Goal: Task Accomplishment & Management: Complete application form

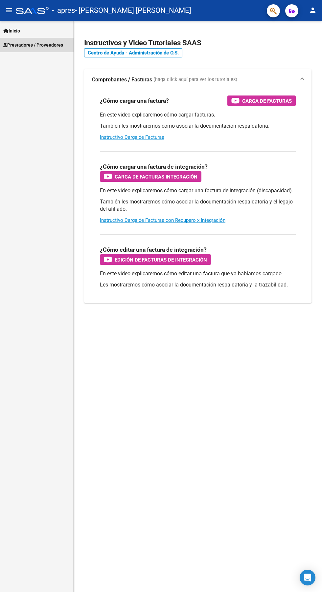
click at [51, 45] on span "Prestadores / Proveedores" at bounding box center [33, 44] width 60 height 7
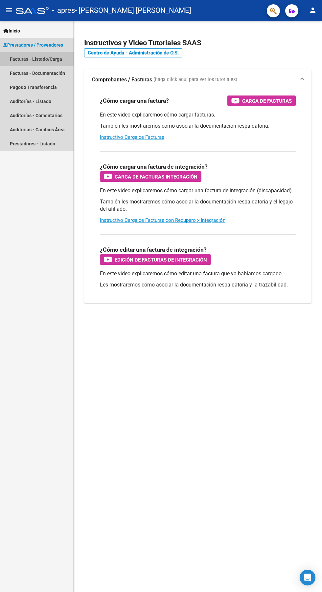
click at [53, 59] on link "Facturas - Listado/Carga" at bounding box center [36, 59] width 73 height 14
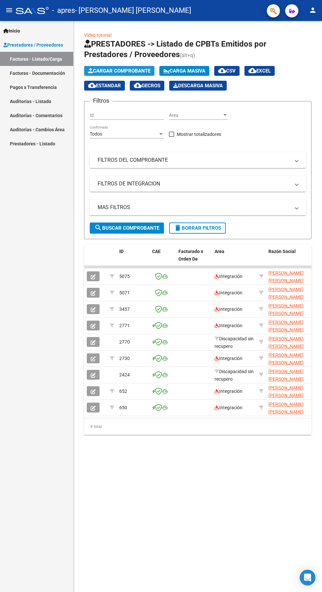
click at [125, 70] on span "Cargar Comprobante" at bounding box center [119, 71] width 62 height 6
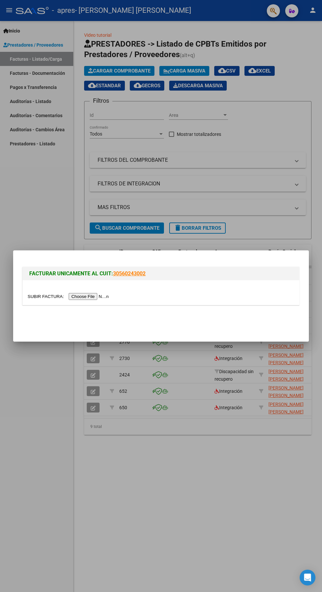
click at [99, 295] on input "file" at bounding box center [69, 296] width 83 height 7
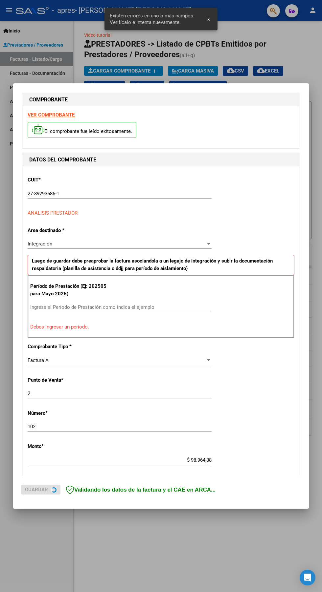
scroll to position [7, 0]
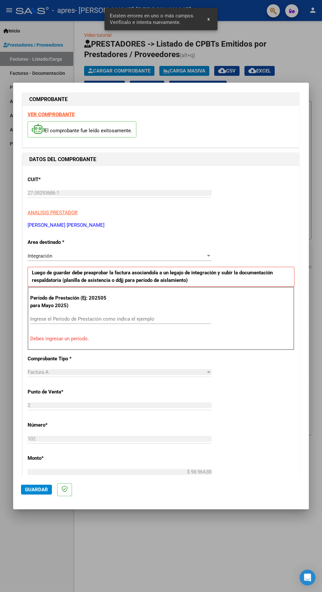
click at [144, 316] on input "Ingrese el Período de Prestación como indica el ejemplo" at bounding box center [120, 319] width 180 height 6
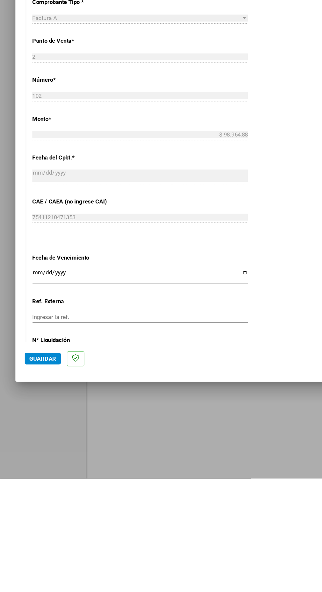
scroll to position [171, 0]
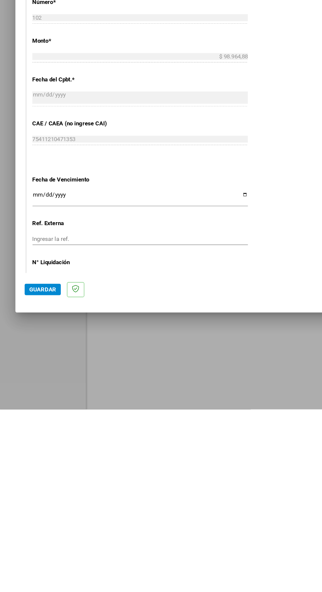
type input "202509"
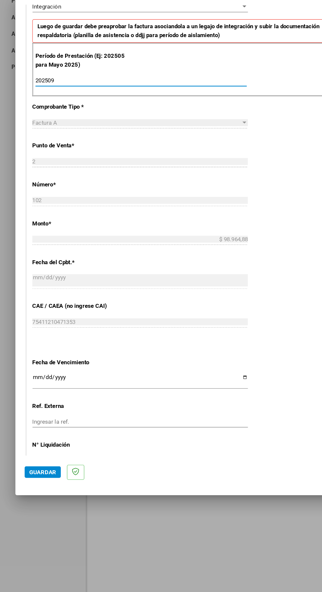
click at [109, 406] on input "Ingresar la fecha" at bounding box center [120, 411] width 184 height 11
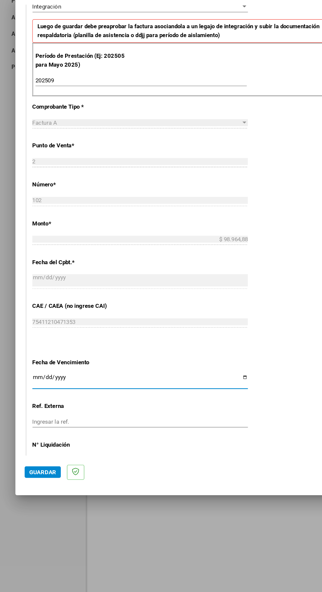
type input "2025-10-18"
click at [33, 493] on span "Guardar" at bounding box center [36, 490] width 23 height 6
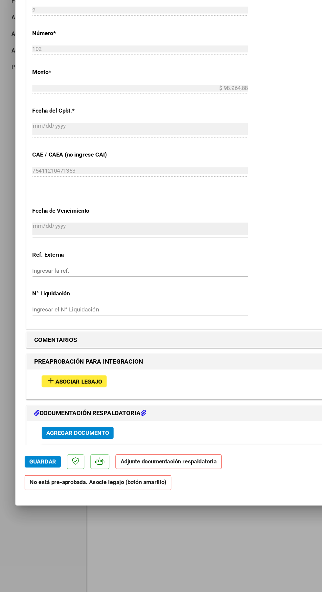
scroll to position [360, 0]
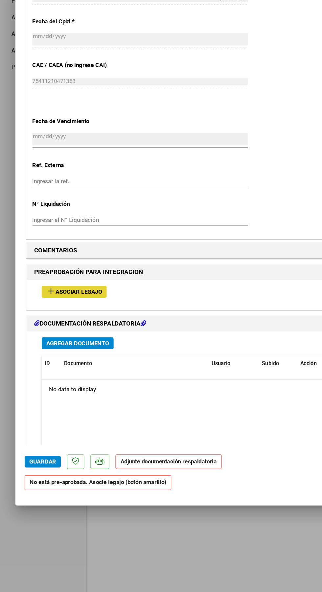
click at [75, 333] on span "Asociar Legajo" at bounding box center [67, 336] width 40 height 6
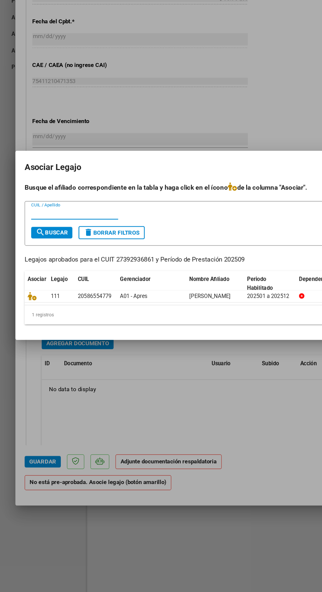
scroll to position [0, 0]
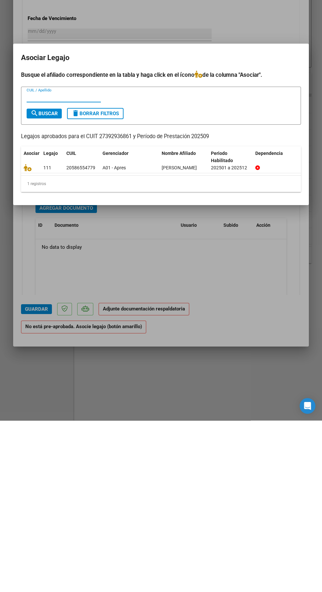
click at [28, 340] on icon at bounding box center [28, 339] width 8 height 7
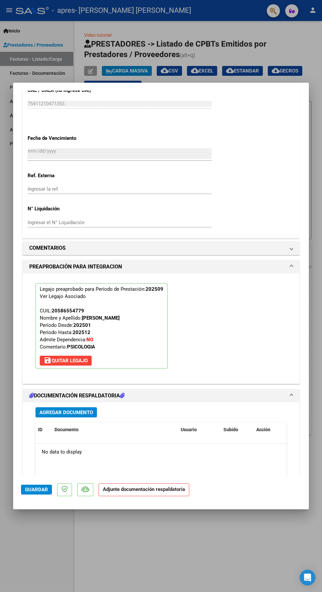
scroll to position [463, 0]
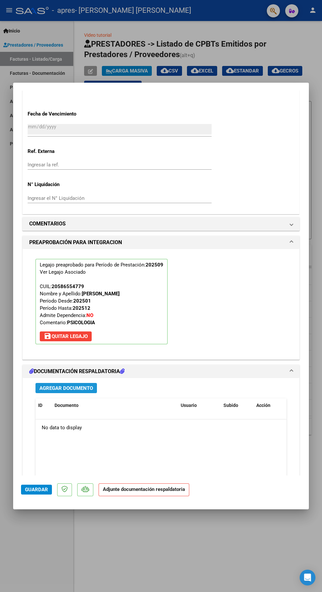
click at [75, 385] on span "Agregar Documento" at bounding box center [66, 388] width 54 height 6
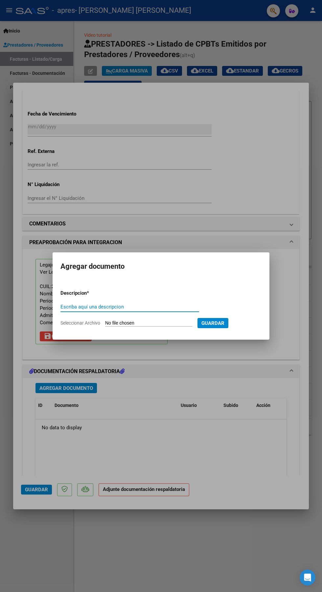
click at [156, 307] on input "Escriba aquí una descripcion" at bounding box center [129, 307] width 139 height 6
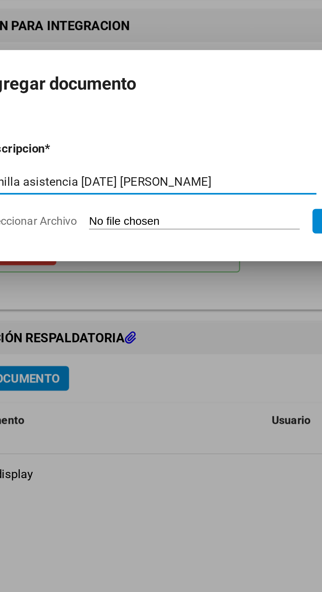
type input "Planilla asistencia septiembre 2025 Gómez Ignacio"
click at [139, 324] on input "Seleccionar Archivo" at bounding box center [148, 323] width 87 height 6
type input "C:\fakepath\Adobe Scan 10 oct 2025 (13)_1.pdf"
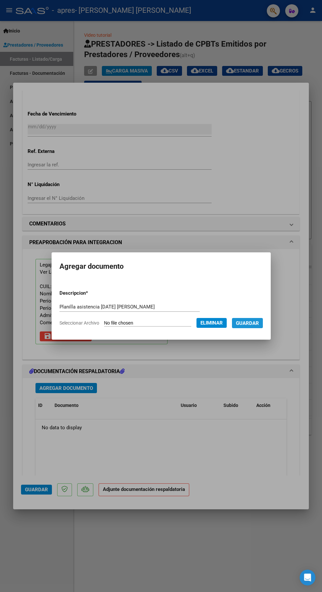
click at [252, 324] on span "Guardar" at bounding box center [247, 323] width 23 height 6
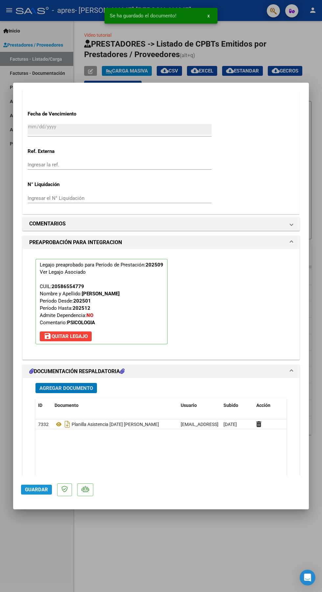
click at [27, 493] on span "Guardar" at bounding box center [36, 490] width 23 height 6
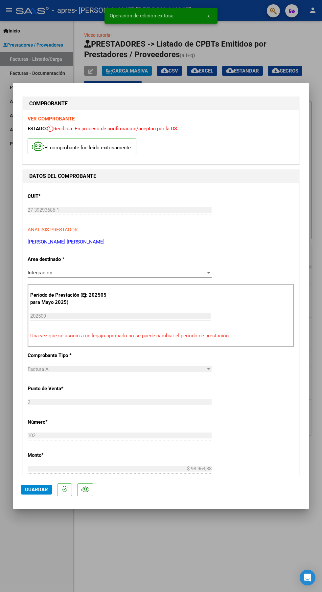
scroll to position [0, 0]
